Goal: Task Accomplishment & Management: Use online tool/utility

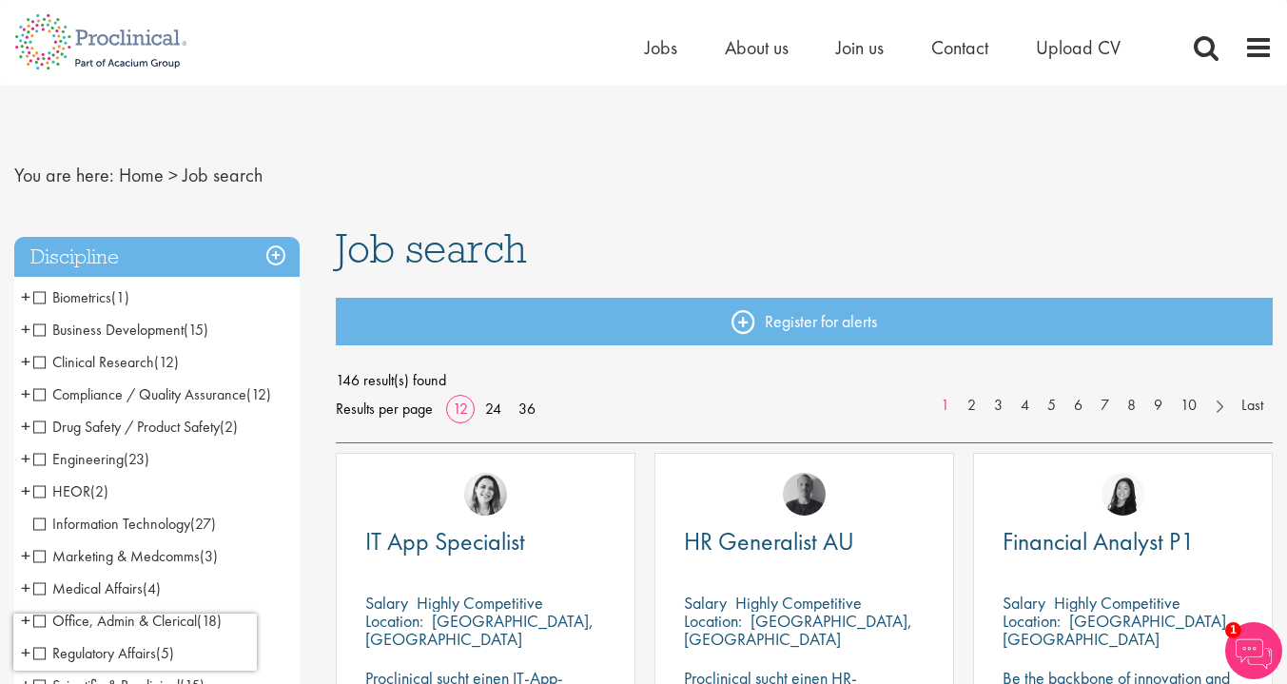
click at [1199, 48] on span at bounding box center [1205, 47] width 29 height 29
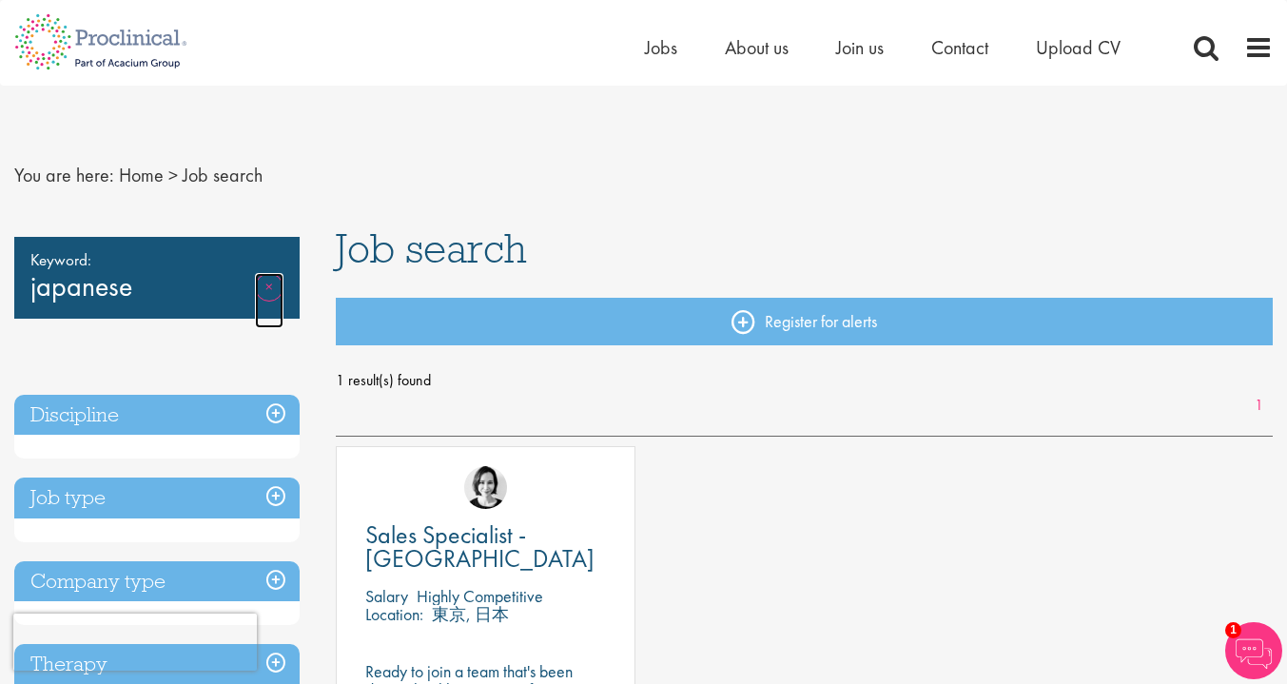
click at [259, 280] on link "Remove" at bounding box center [269, 300] width 29 height 55
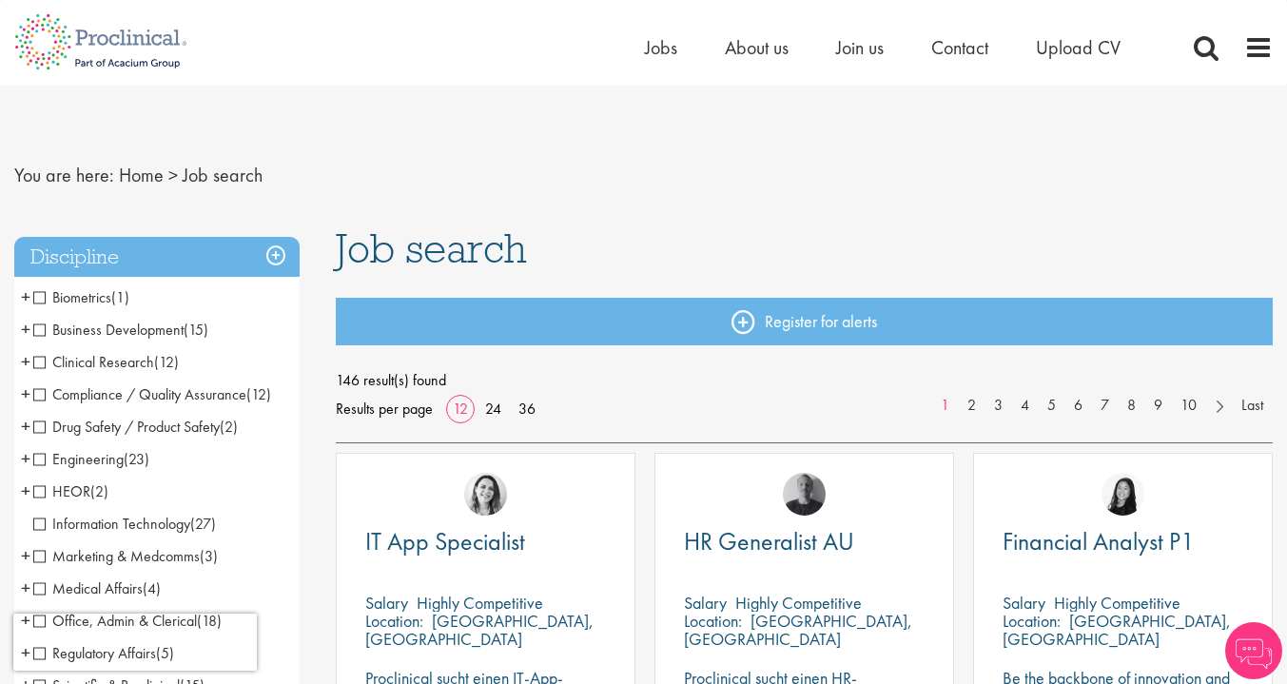
click at [1198, 48] on span at bounding box center [1205, 47] width 29 height 29
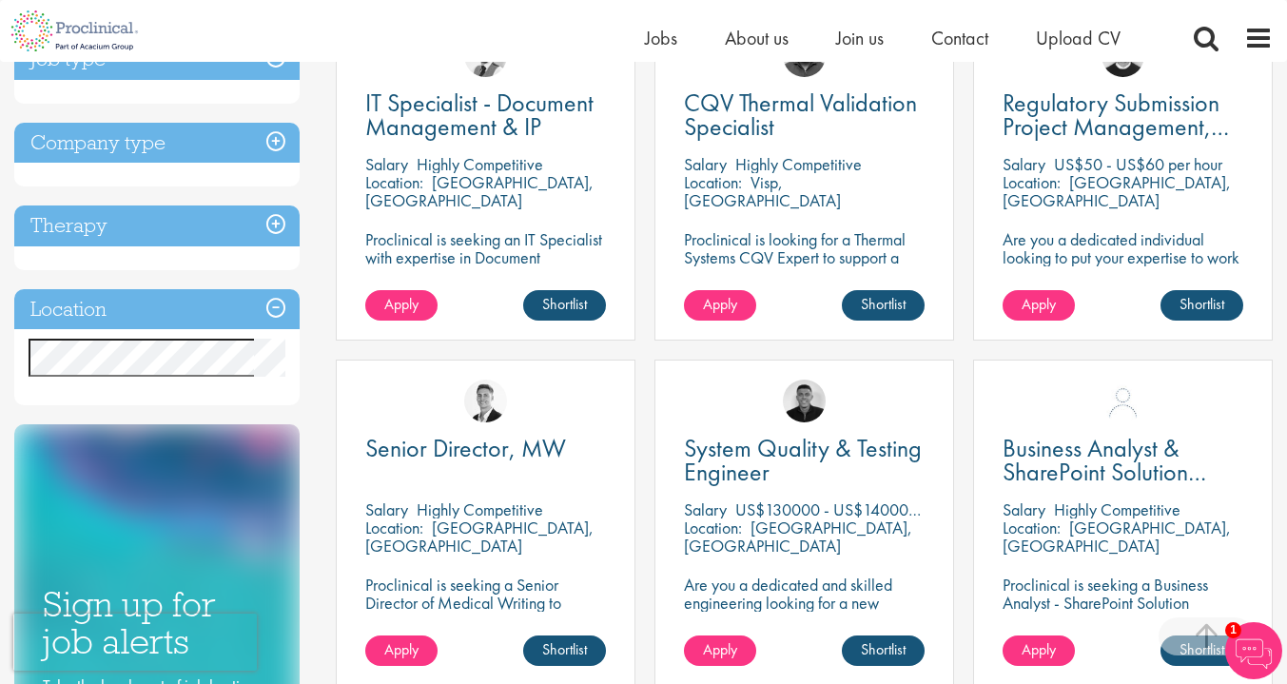
scroll to position [531, 0]
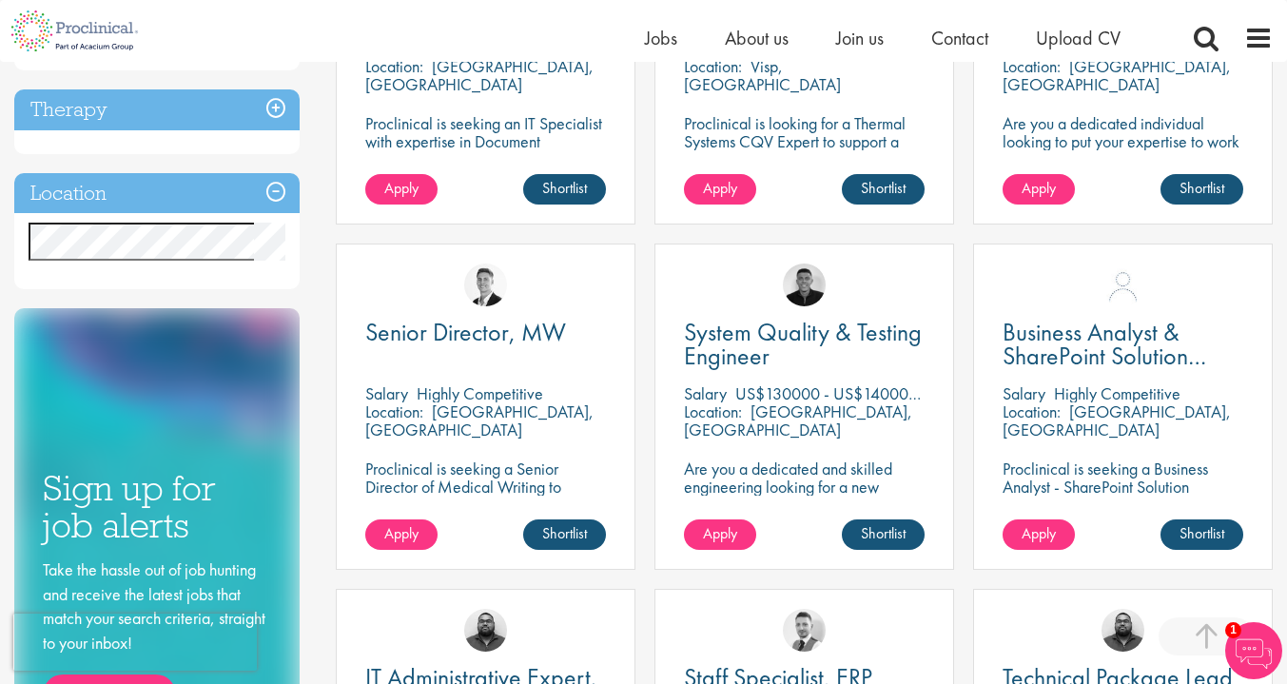
drag, startPoint x: 1296, startPoint y: 88, endPoint x: 1279, endPoint y: 294, distance: 206.1
click at [1279, 294] on div "You are here: Home > Job search Keyword: document Remove Discipline Business De…" at bounding box center [643, 483] width 1287 height 1904
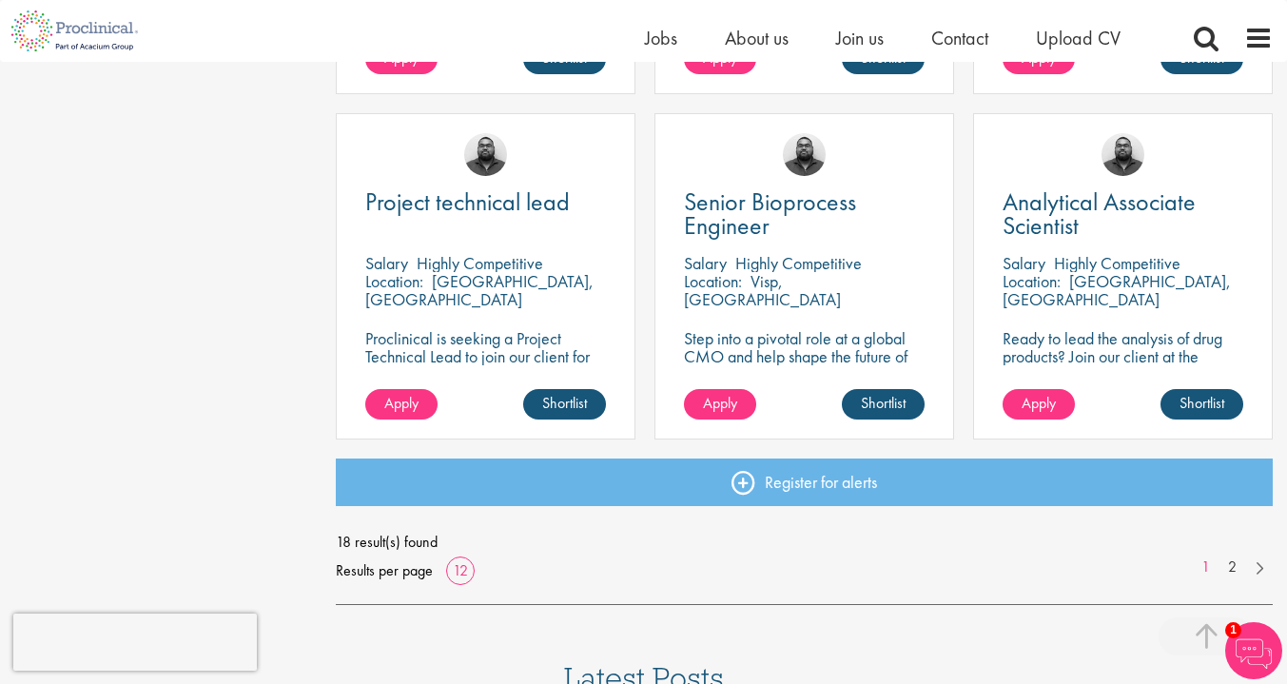
scroll to position [1358, 0]
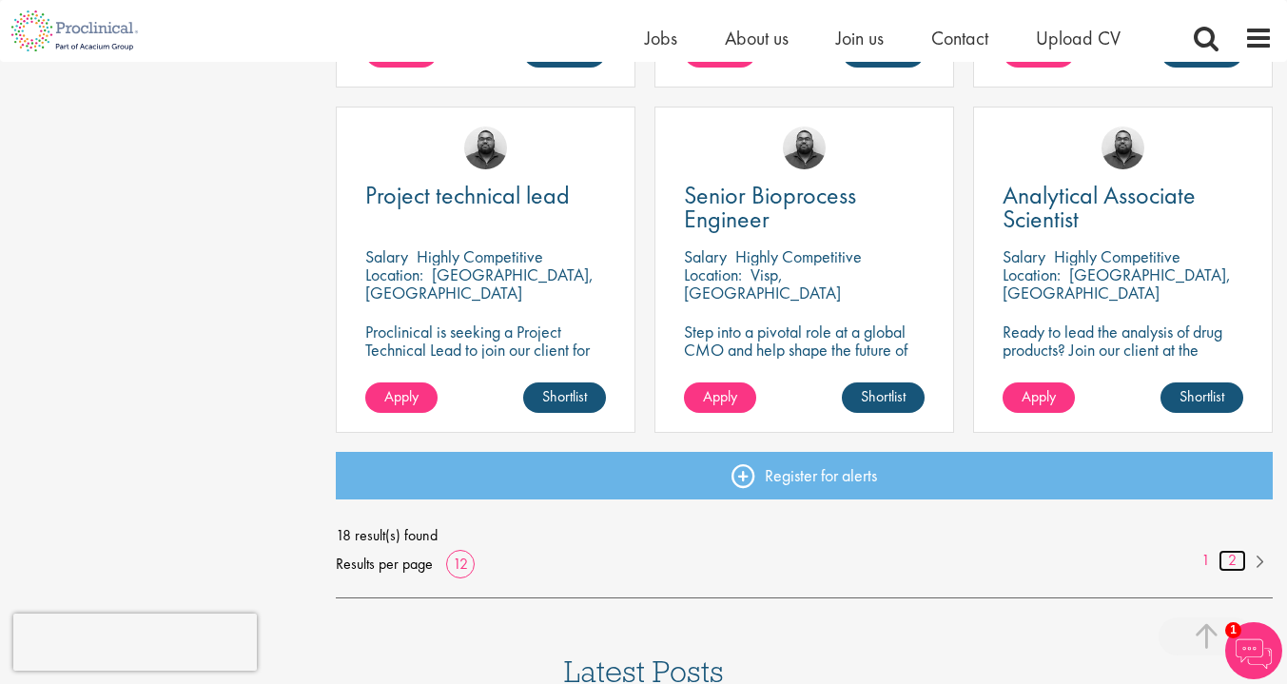
click at [1227, 563] on link "2" at bounding box center [1232, 561] width 28 height 22
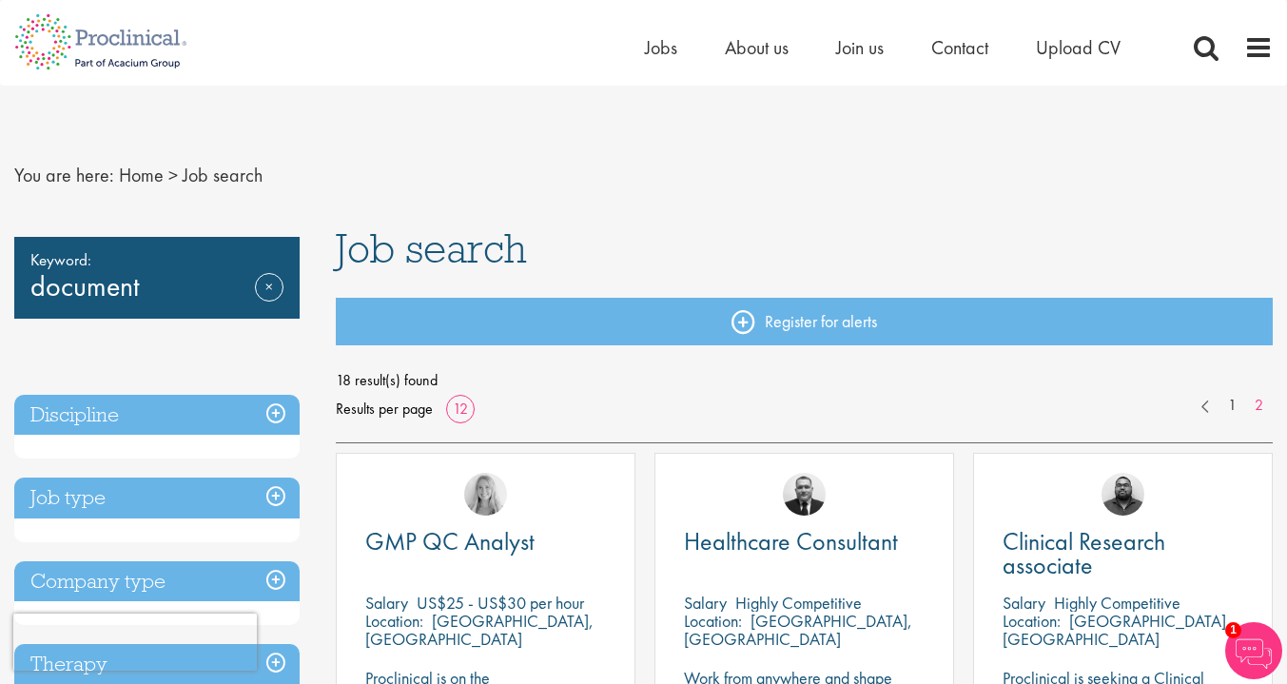
click at [804, 171] on nav "You are here: Home > Job search" at bounding box center [643, 175] width 1258 height 47
click at [1207, 55] on span at bounding box center [1205, 47] width 29 height 29
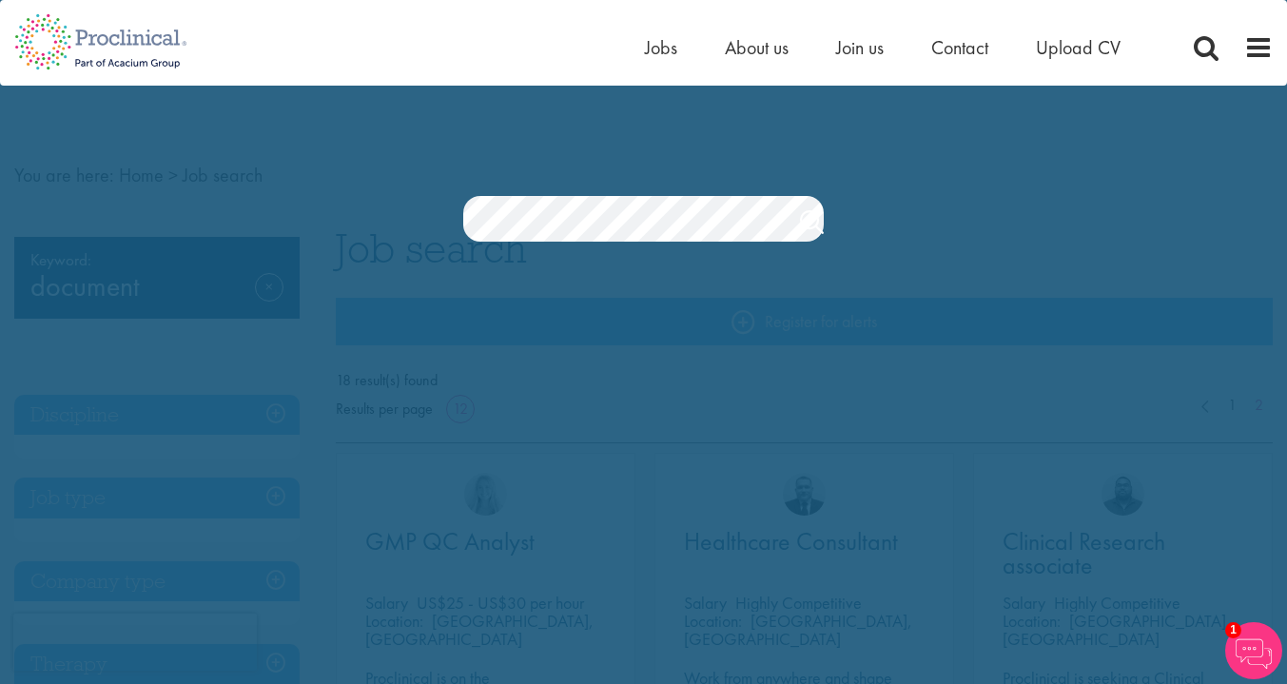
click at [302, 237] on section "Jobs Search" at bounding box center [643, 219] width 1287 height 46
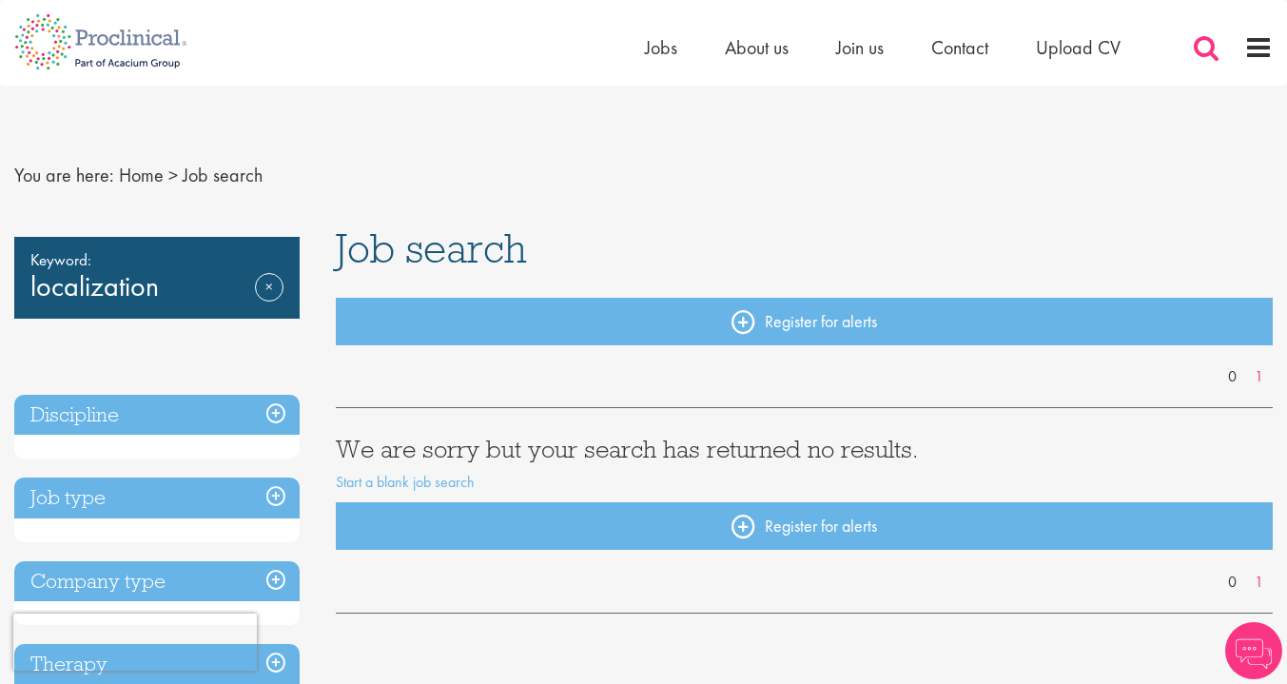
click at [1199, 41] on span at bounding box center [1205, 47] width 29 height 29
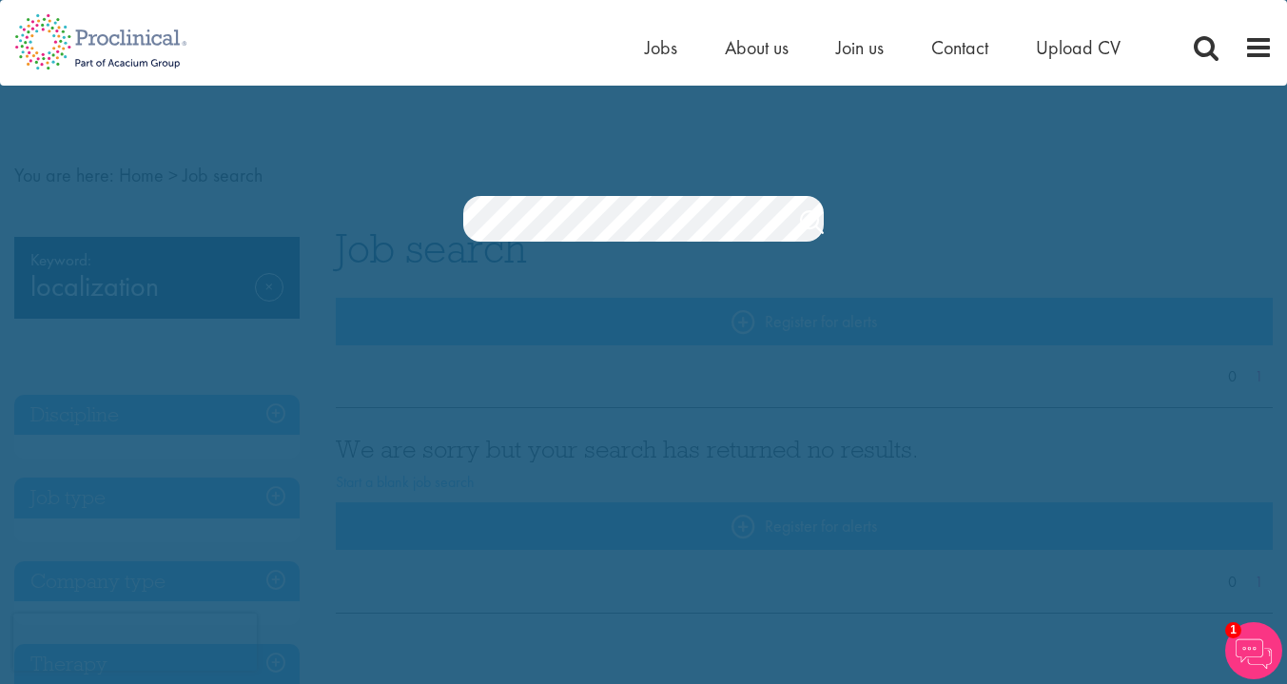
click at [367, 216] on section "Jobs Search" at bounding box center [643, 219] width 1287 height 46
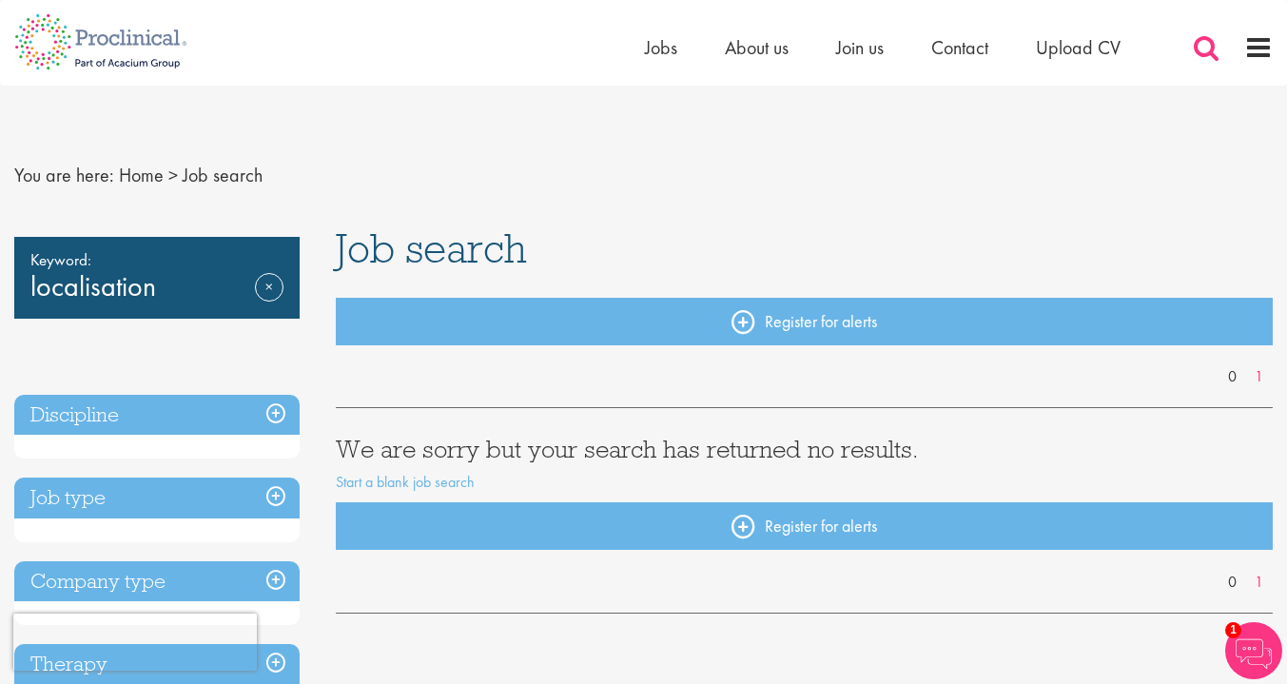
click at [1194, 47] on span at bounding box center [1205, 47] width 29 height 29
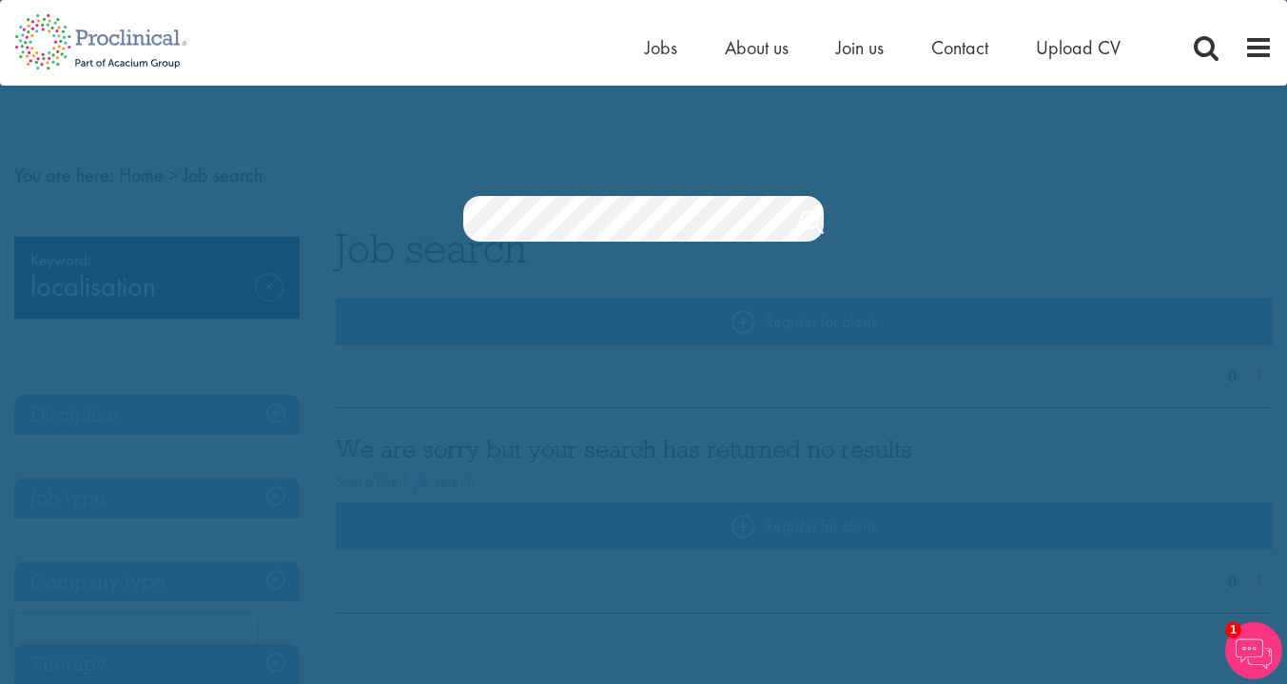
click at [409, 229] on section "Jobs Search" at bounding box center [643, 219] width 1287 height 46
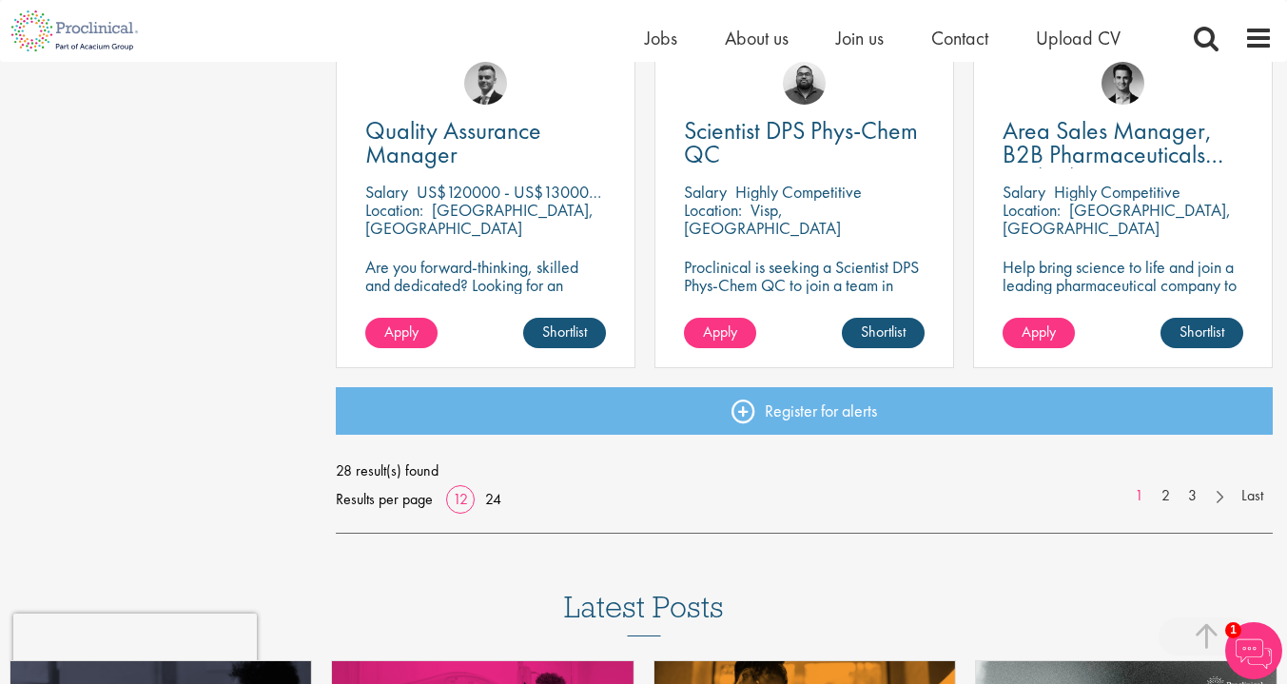
scroll to position [1442, 0]
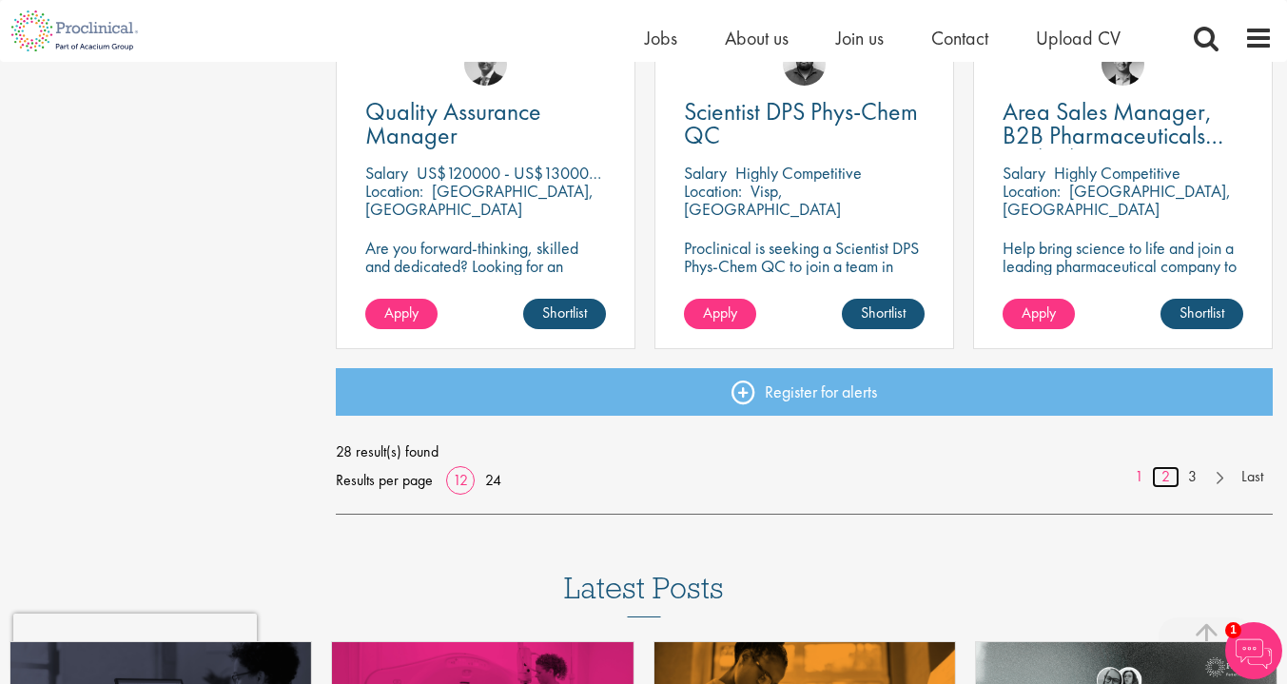
click at [1167, 474] on link "2" at bounding box center [1165, 477] width 28 height 22
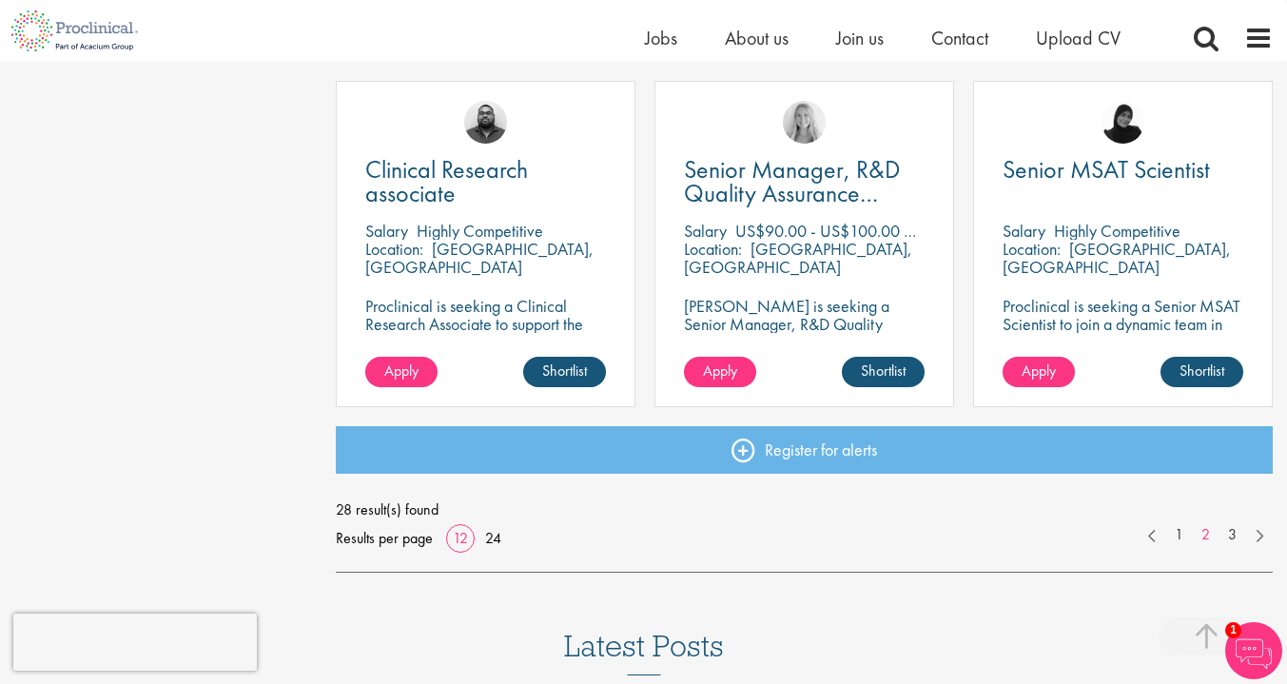
scroll to position [1520, 0]
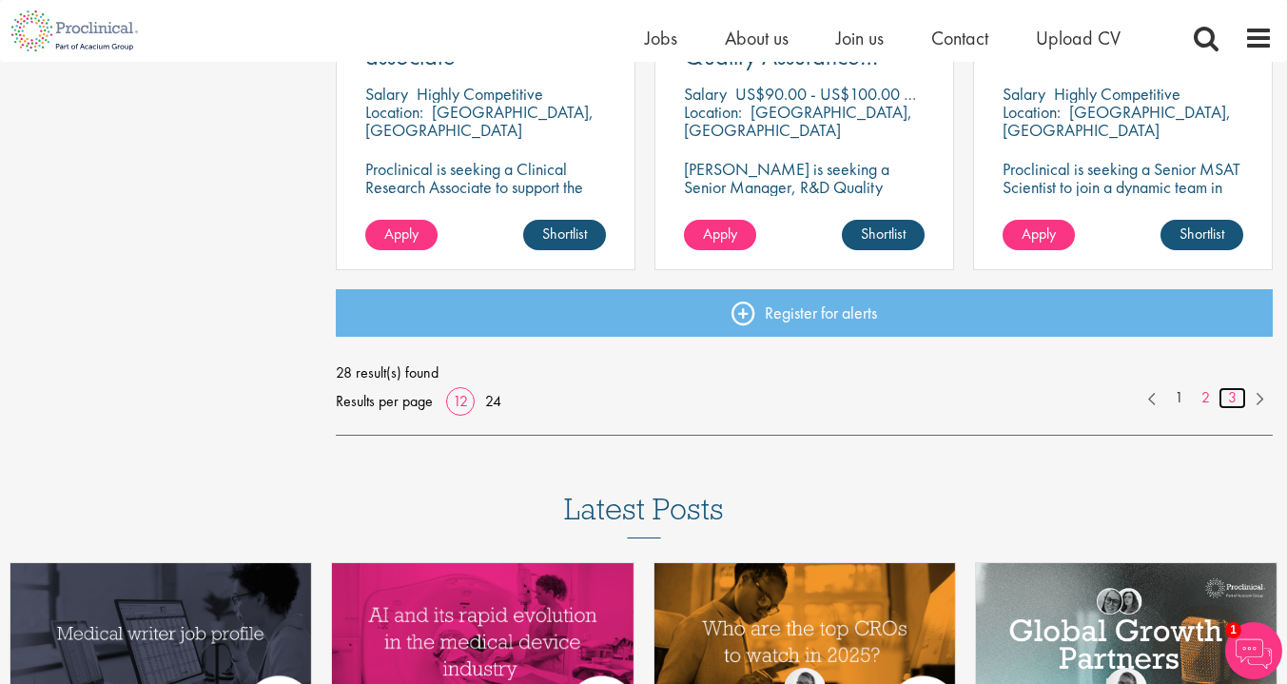
click at [1231, 395] on link "3" at bounding box center [1232, 398] width 28 height 22
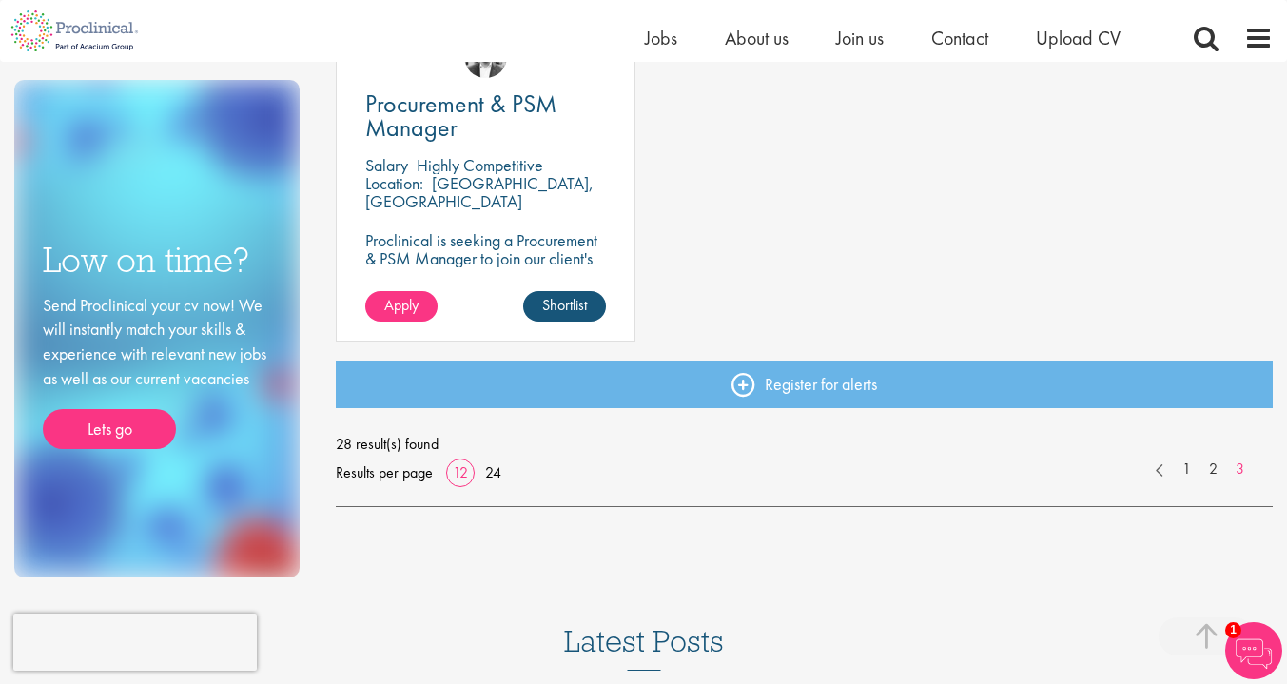
scroll to position [774, 0]
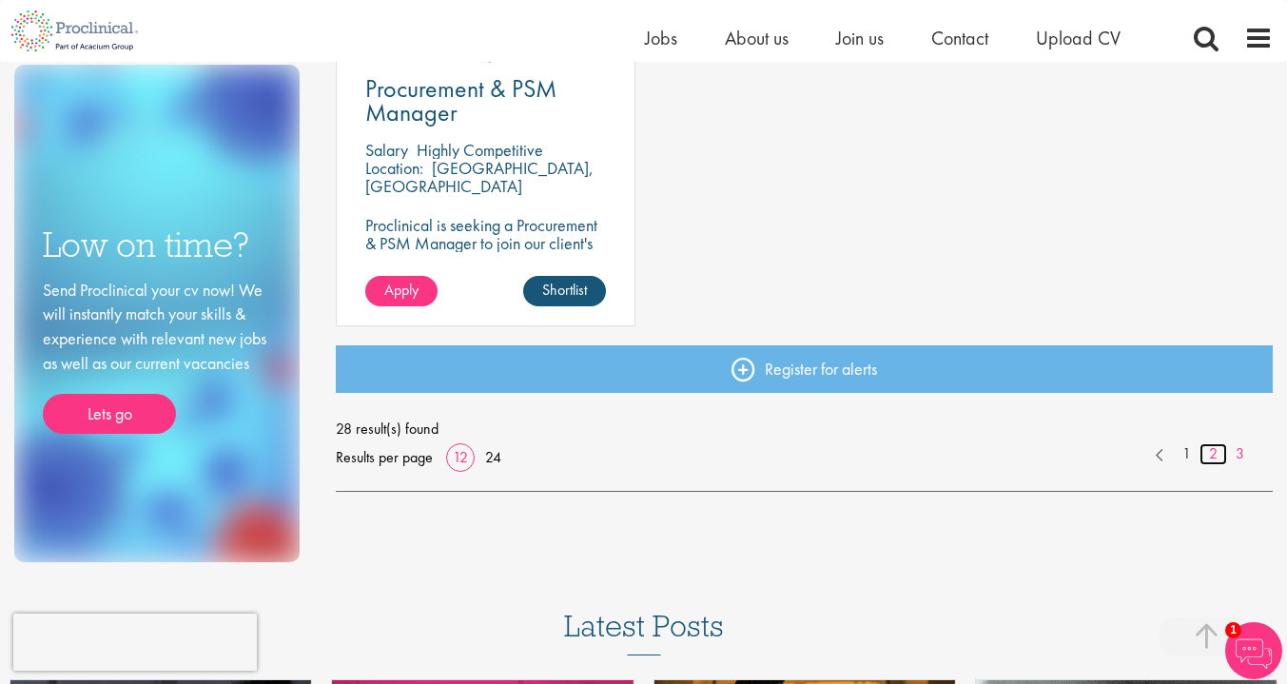
click at [1209, 458] on link "2" at bounding box center [1213, 454] width 28 height 22
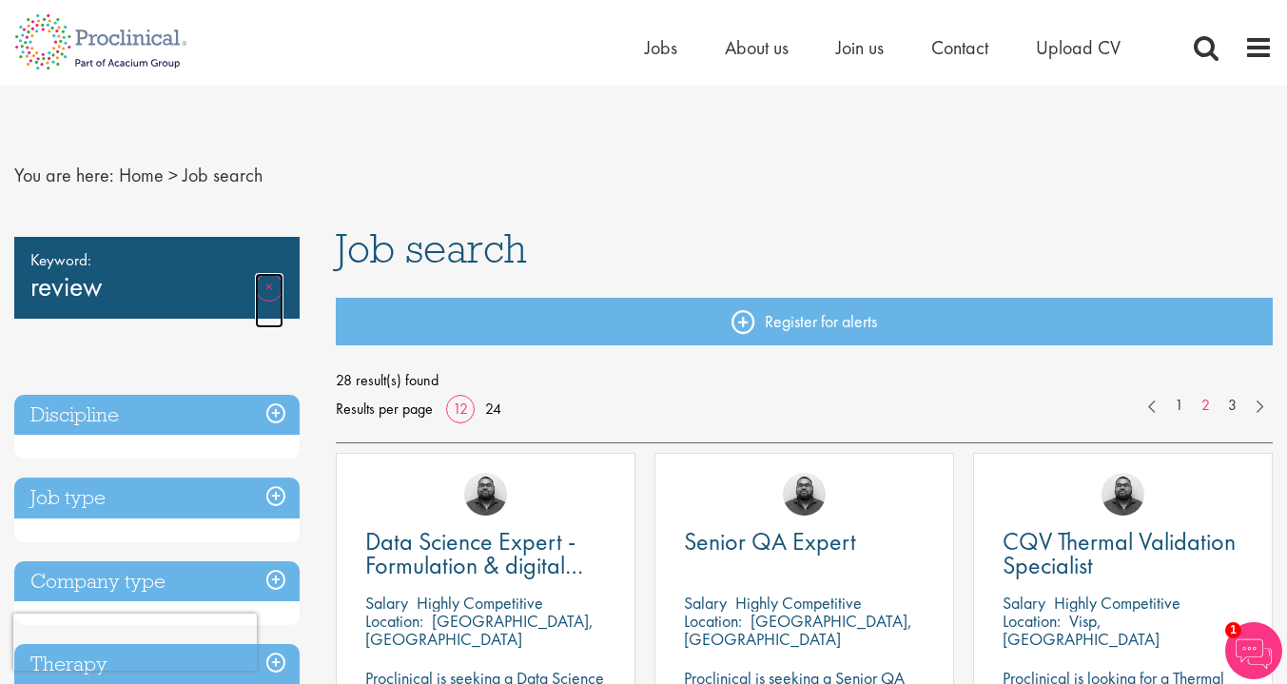
click at [264, 285] on link "Remove" at bounding box center [269, 300] width 29 height 55
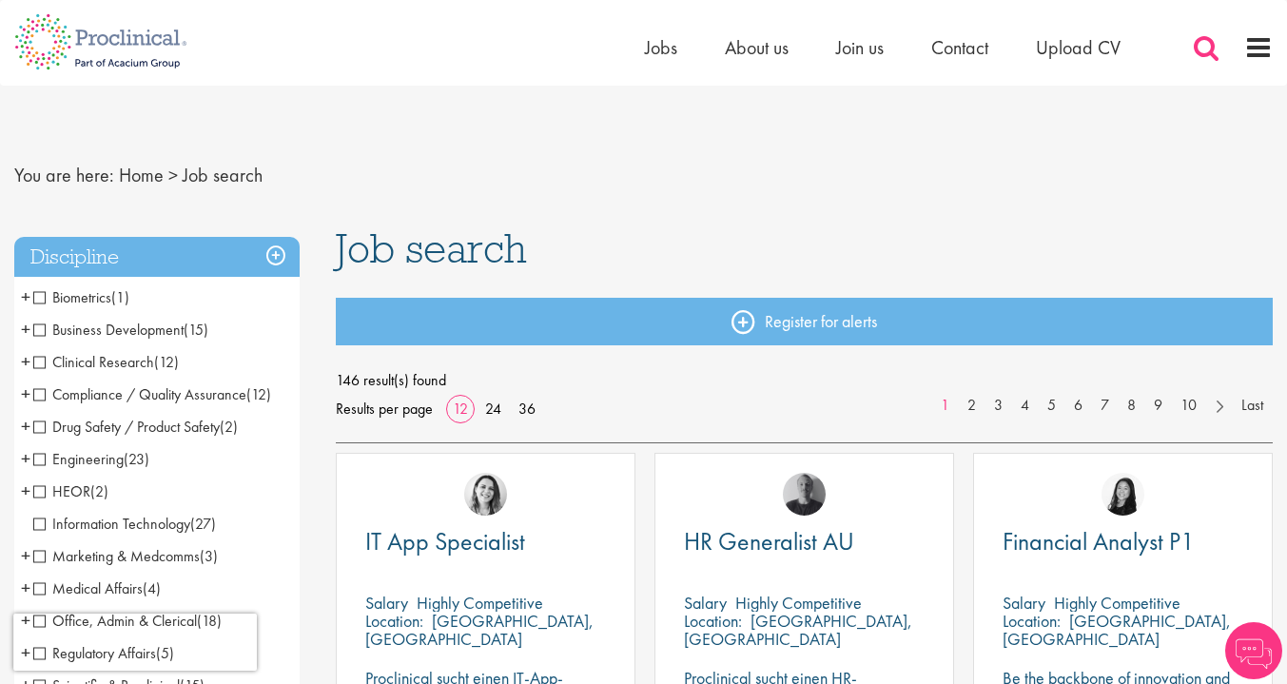
click at [1201, 53] on span at bounding box center [1205, 47] width 29 height 29
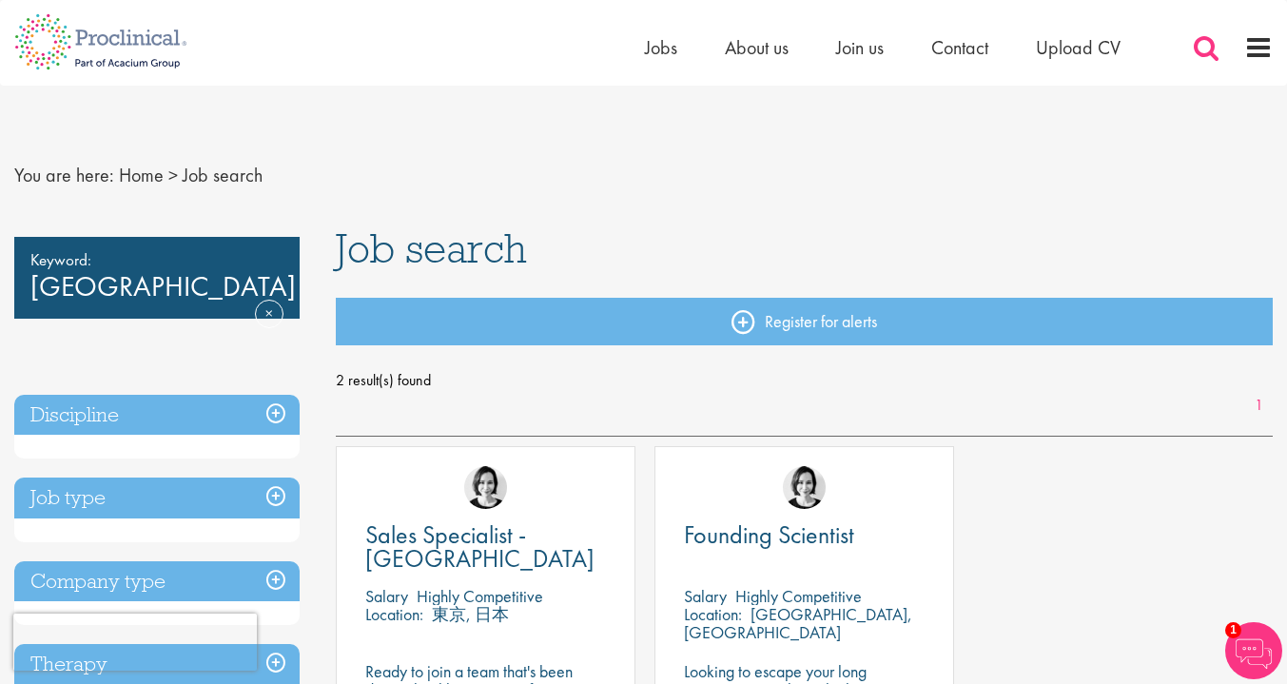
click at [1200, 42] on span at bounding box center [1205, 47] width 29 height 29
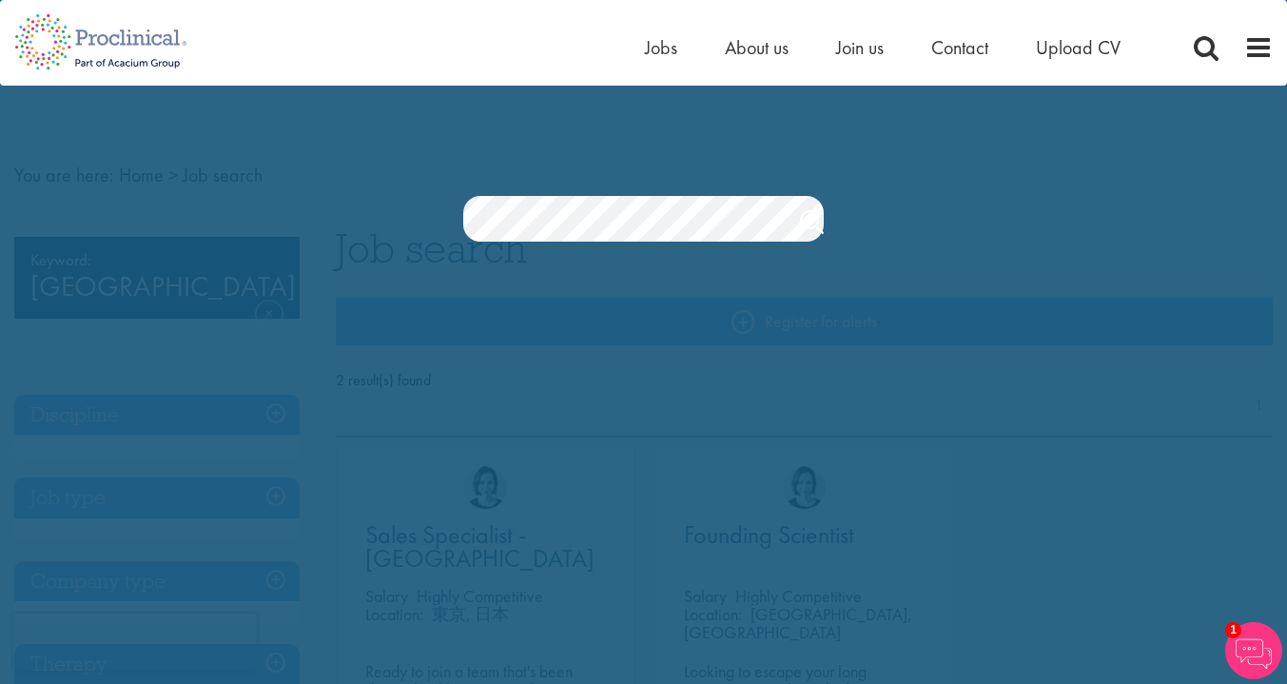
click at [426, 210] on section "Jobs Search" at bounding box center [643, 219] width 1287 height 46
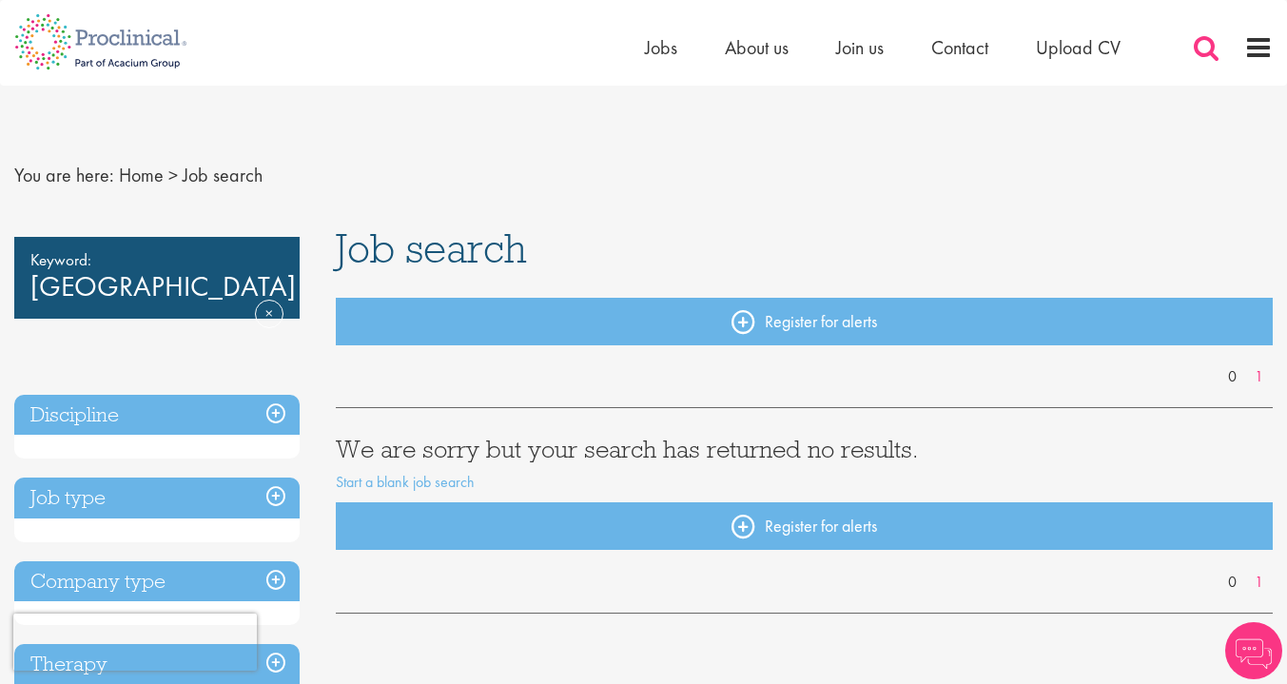
click at [1199, 53] on span at bounding box center [1205, 47] width 29 height 29
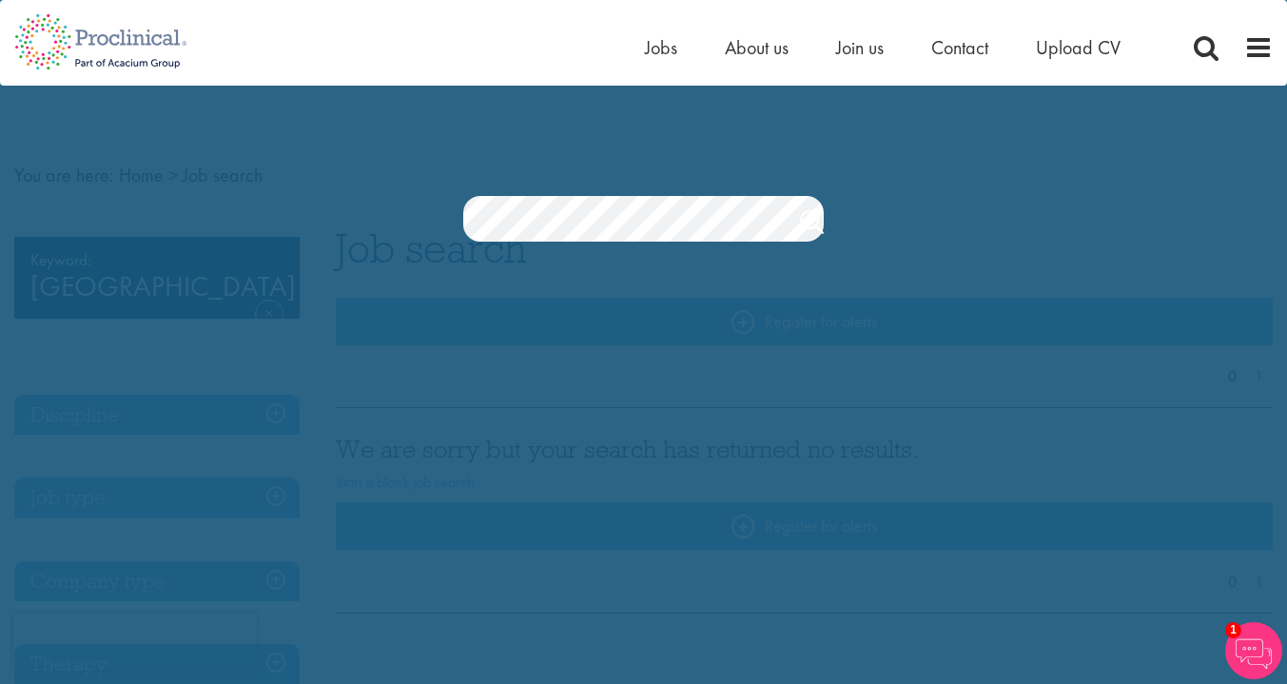
click at [431, 215] on section "Jobs Search" at bounding box center [643, 219] width 1287 height 46
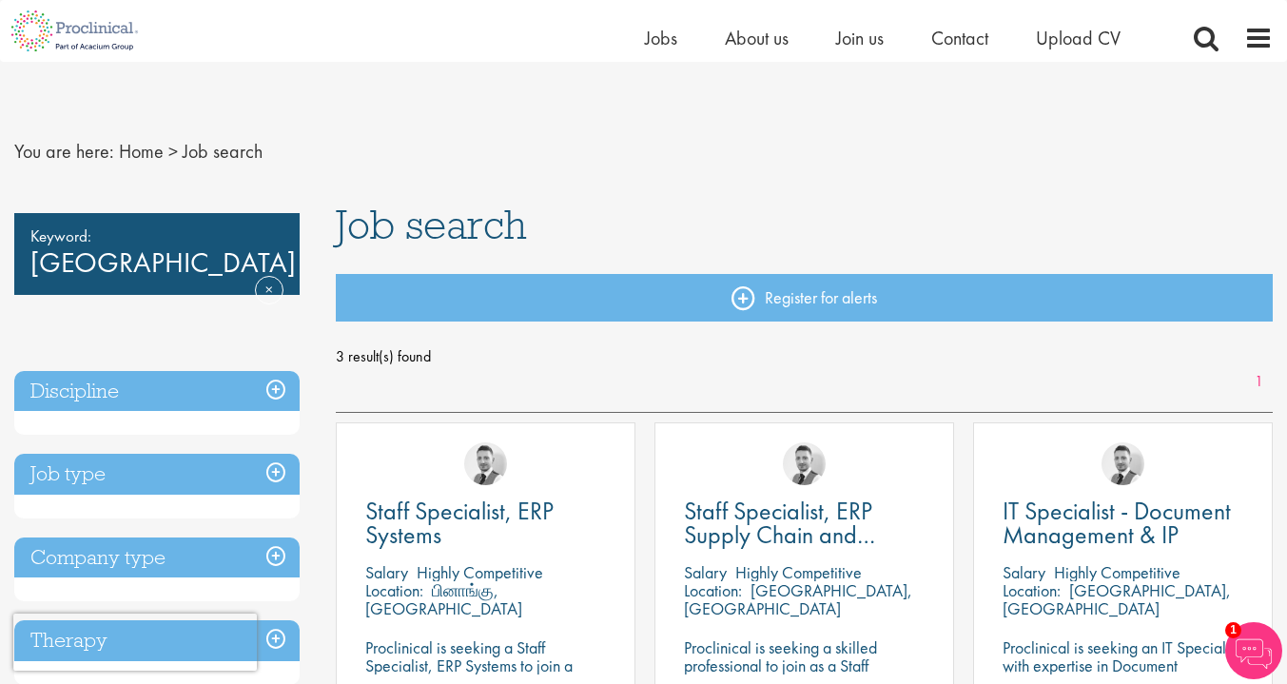
scroll to position [222, 0]
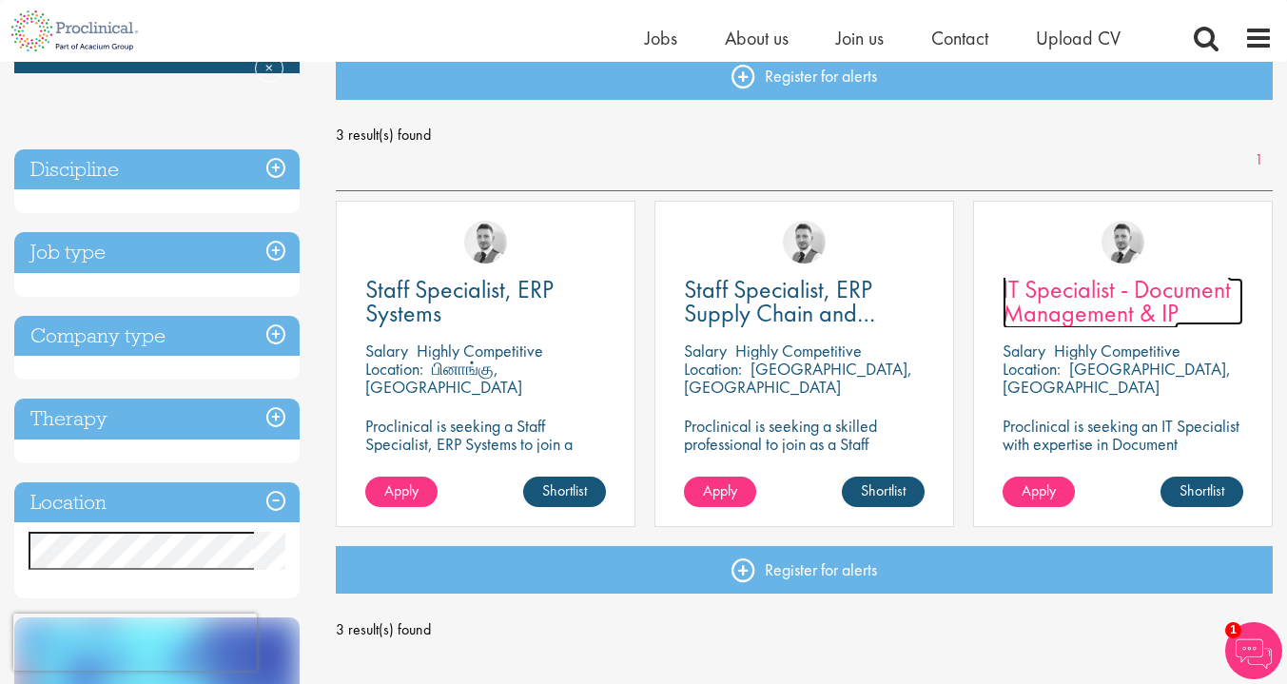
click at [1119, 298] on span "IT Specialist - Document Management & IP" at bounding box center [1116, 301] width 228 height 56
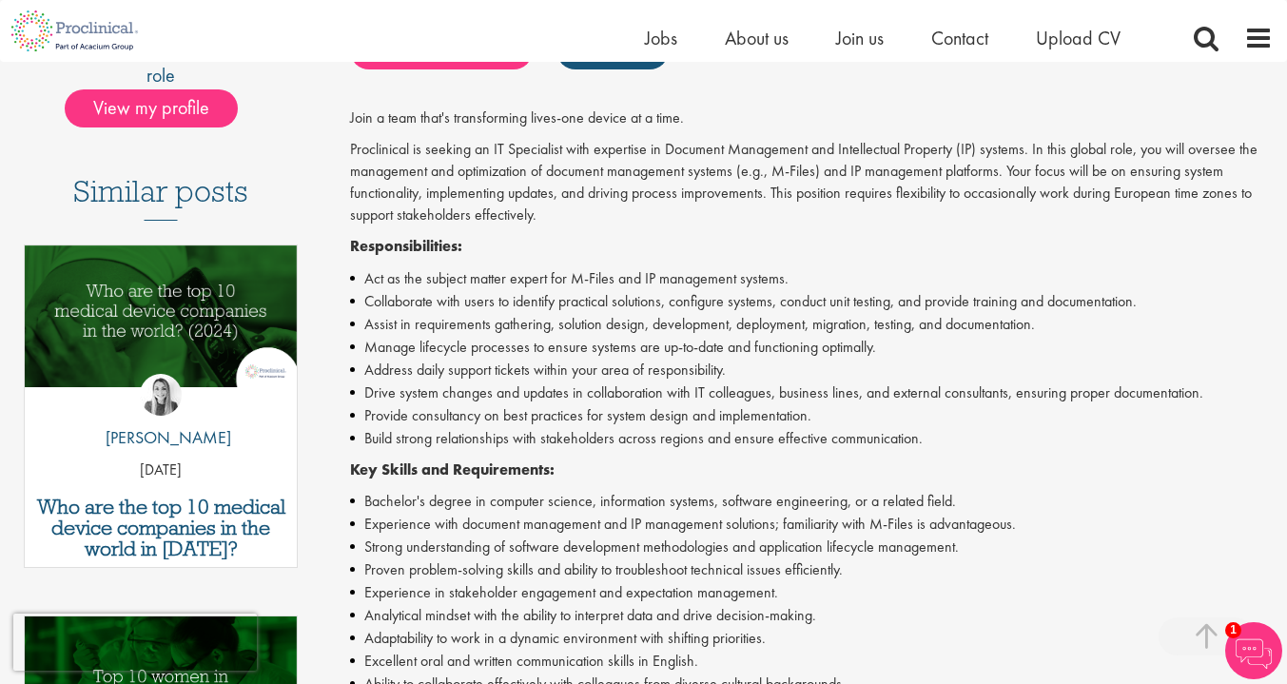
scroll to position [462, 0]
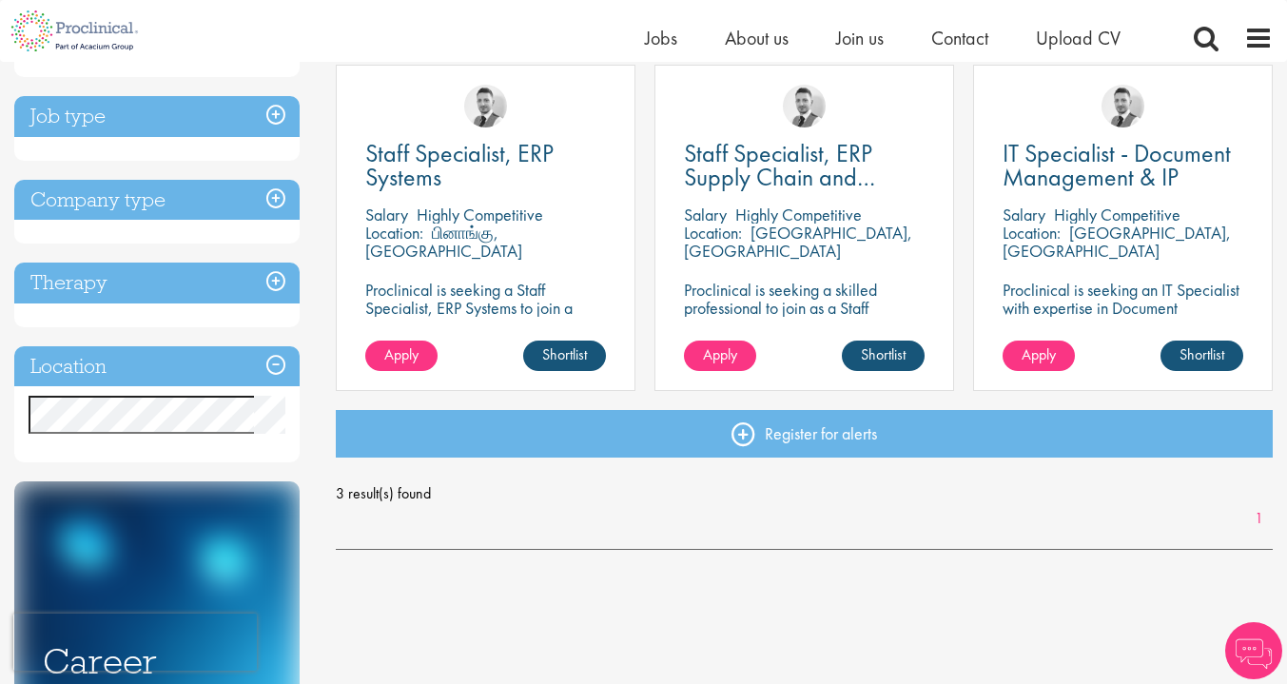
scroll to position [414, 0]
